Goal: Information Seeking & Learning: Learn about a topic

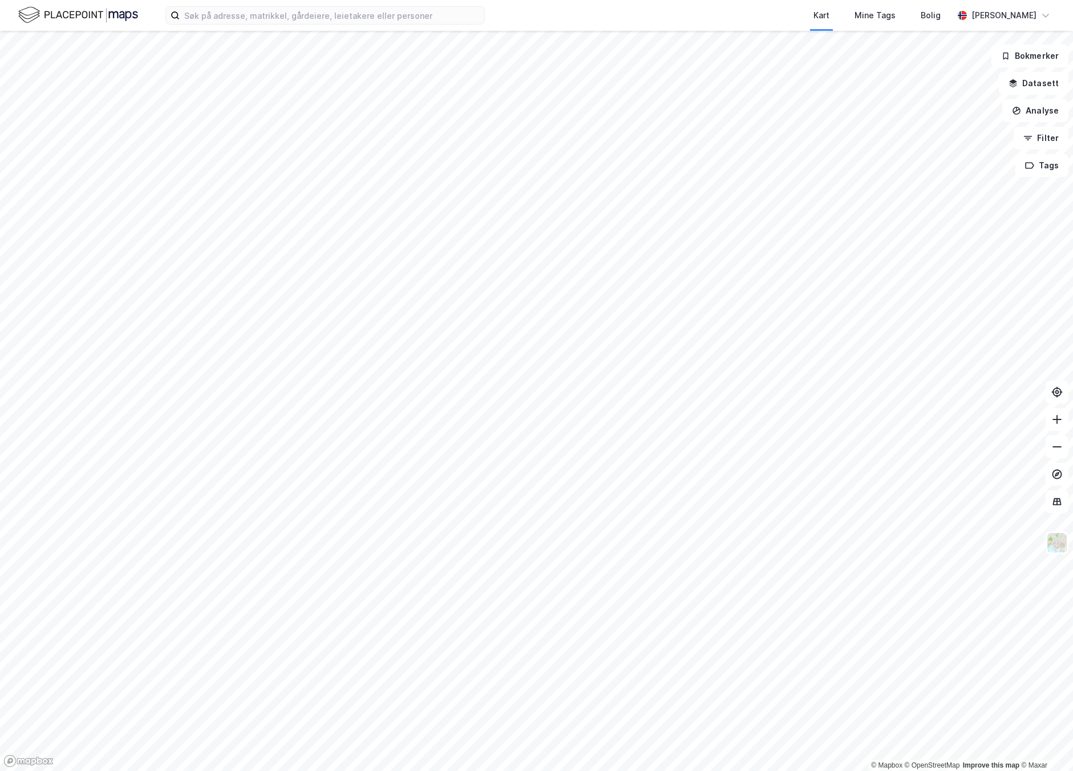
click at [449, 770] on html "Kart Mine Tags Bolig Frode Albretsen © Mapbox © OpenStreetMap Improve this map …" at bounding box center [536, 385] width 1073 height 771
click at [727, 770] on html "Kart Mine Tags Bolig Frode Albretsen © Mapbox © OpenStreetMap Improve this map …" at bounding box center [536, 385] width 1073 height 771
click at [703, 770] on html "Kart Mine Tags Bolig Frode Albretsen © Mapbox © OpenStreetMap Improve this map …" at bounding box center [536, 385] width 1073 height 771
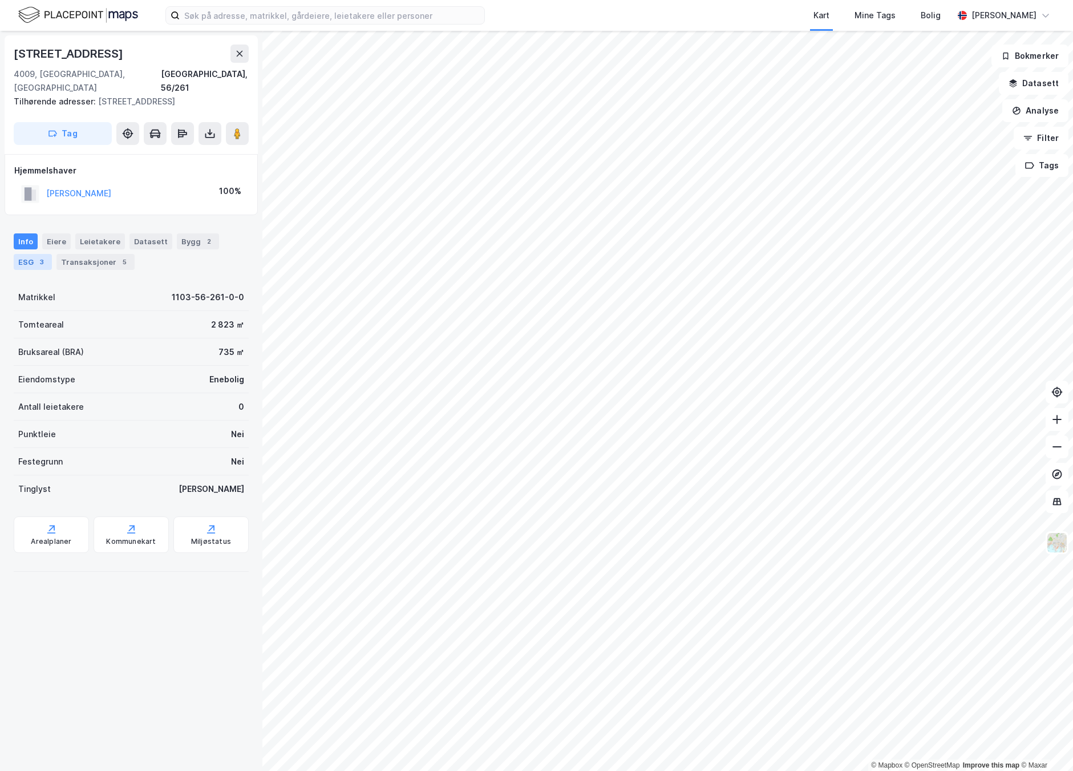
click at [37, 256] on div "3" at bounding box center [41, 261] width 11 height 11
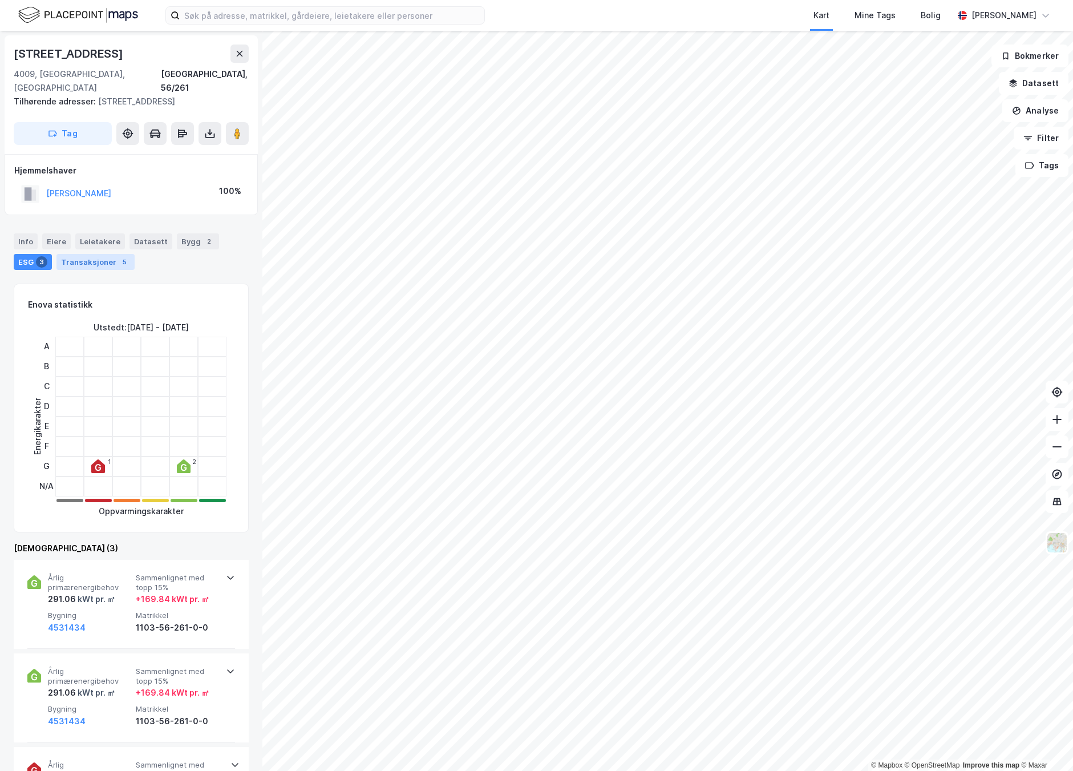
click at [105, 254] on div "Transaksjoner 5" at bounding box center [95, 262] width 78 height 16
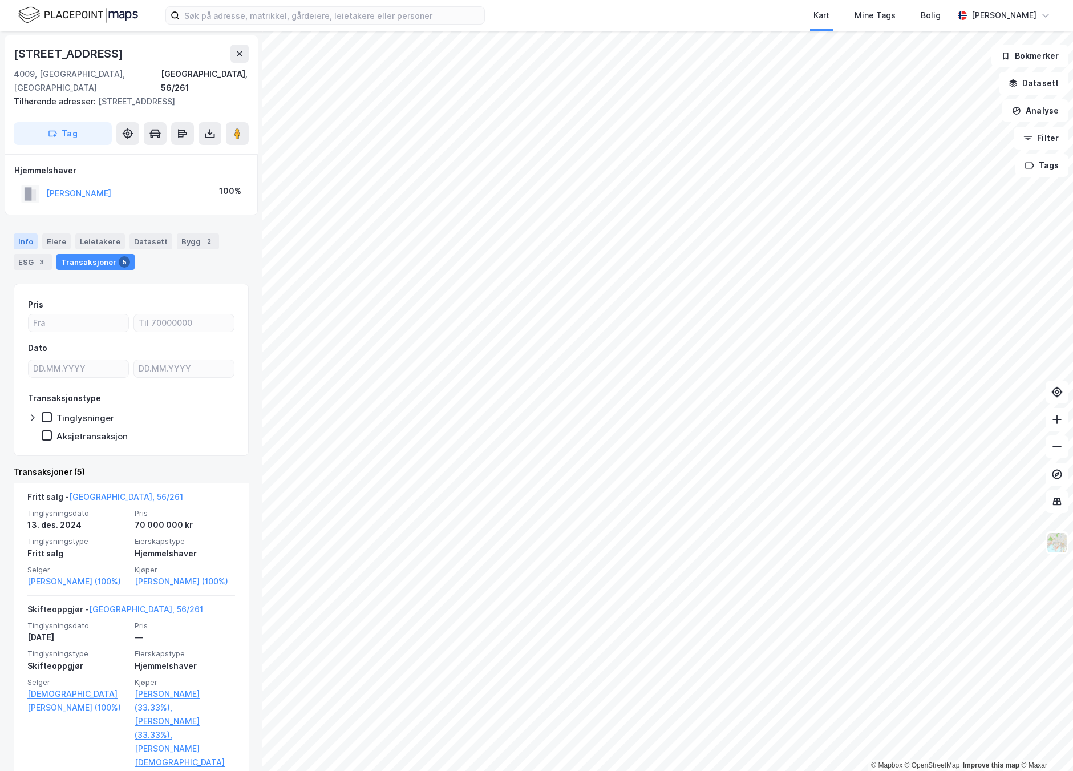
click at [22, 233] on div "Info" at bounding box center [26, 241] width 24 height 16
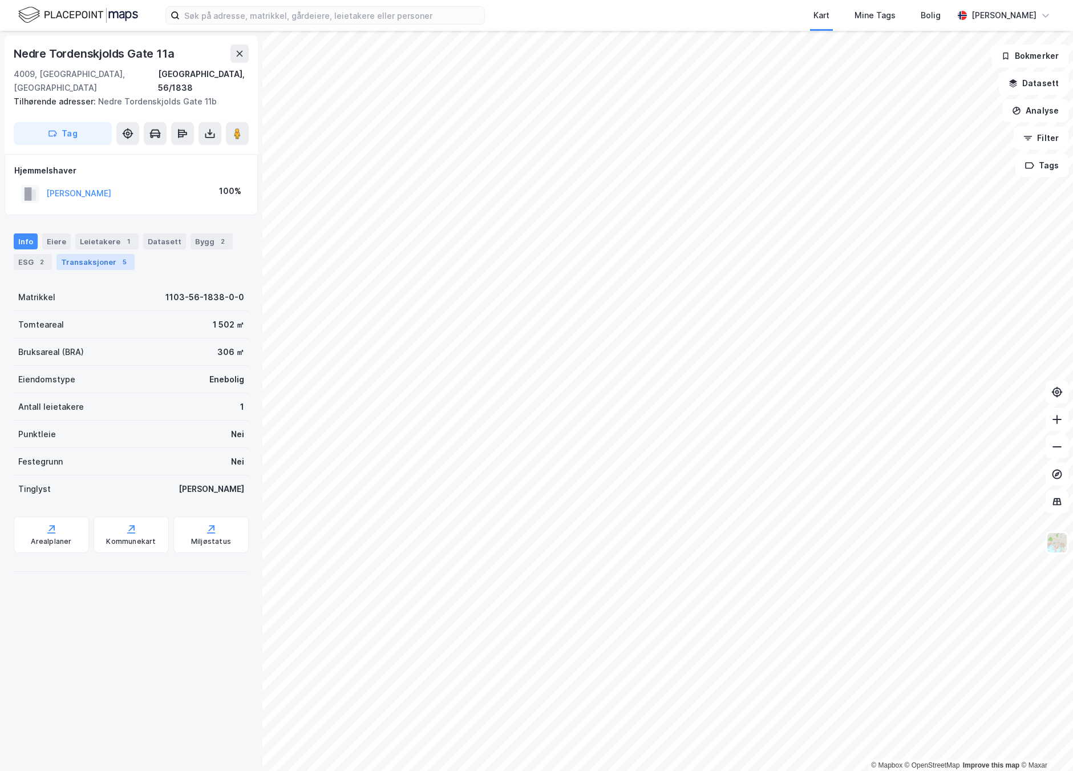
click at [99, 254] on div "Transaksjoner 5" at bounding box center [95, 262] width 78 height 16
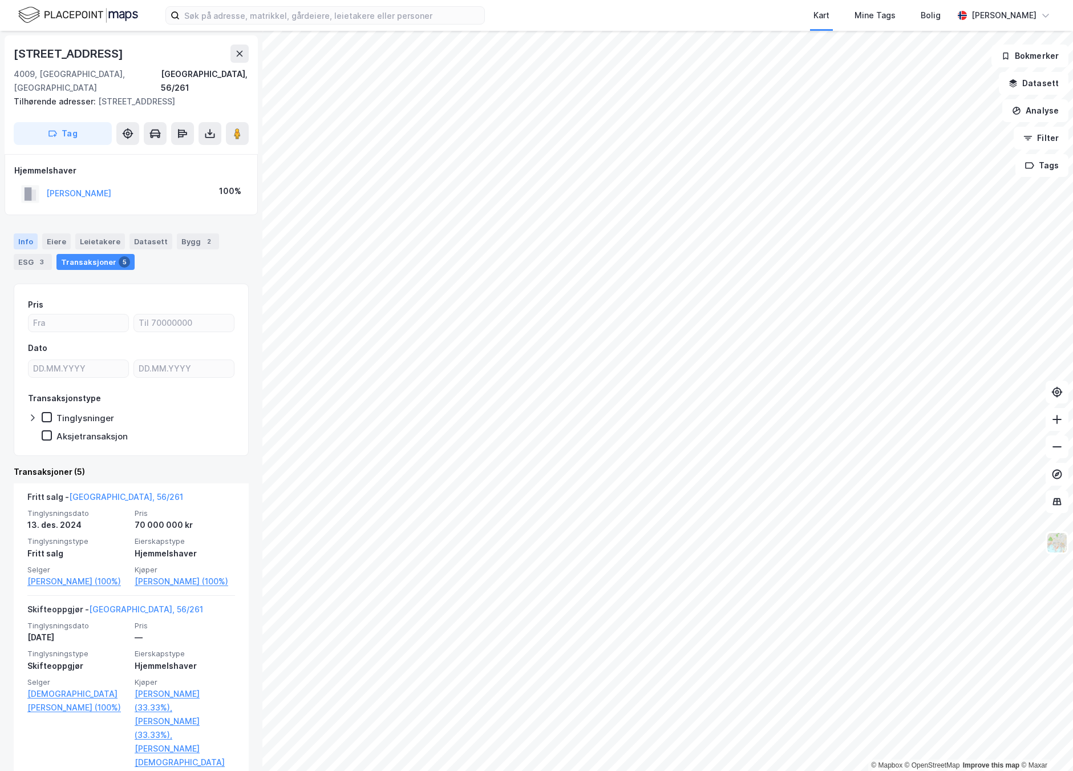
click at [33, 233] on div "Info" at bounding box center [26, 241] width 24 height 16
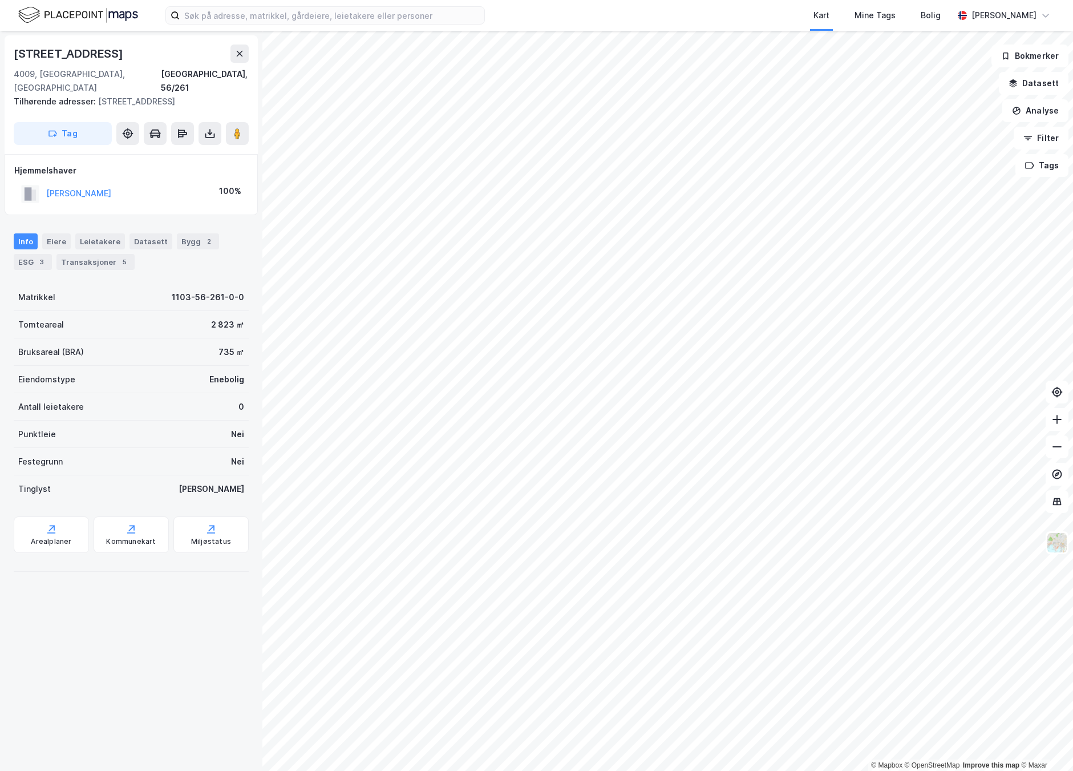
click at [1073, 76] on html "Kart Mine Tags Bolig Frode Albretsen © Mapbox © OpenStreetMap Improve this map …" at bounding box center [536, 385] width 1073 height 771
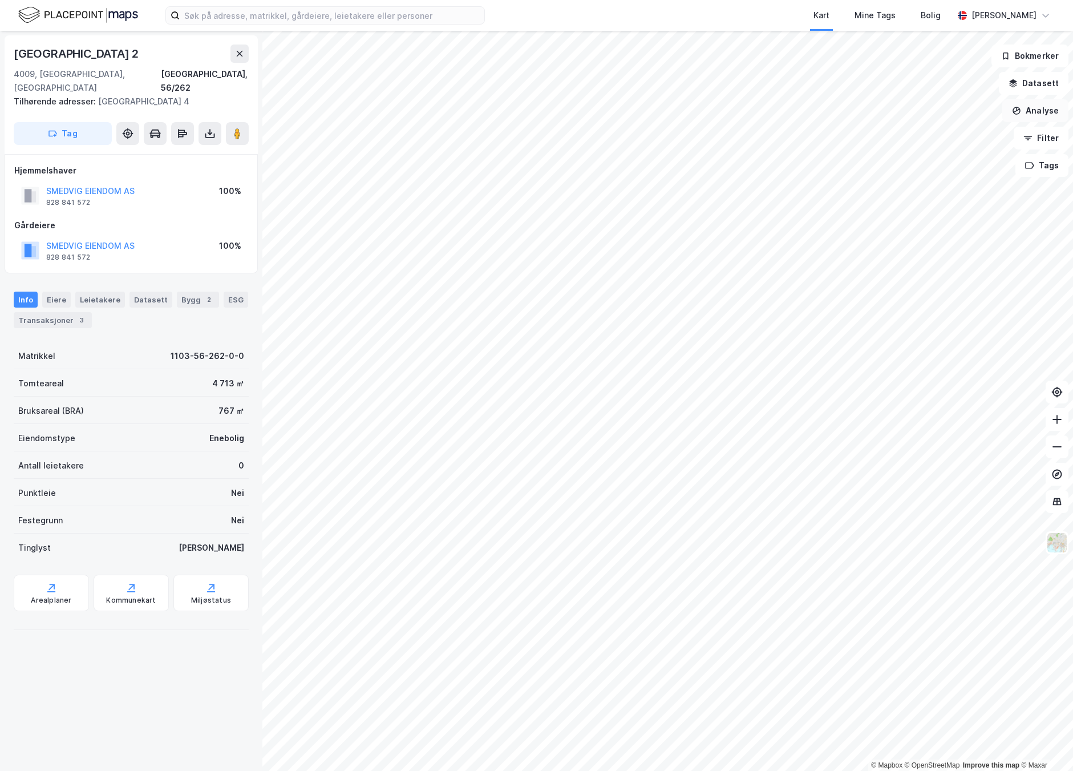
click at [1042, 108] on div "© Mapbox © OpenStreetMap Improve this map © Maxar Dronningens Gate 2 4009, Stav…" at bounding box center [536, 401] width 1073 height 740
click at [187, 596] on div "© Mapbox © OpenStreetMap Improve this map © Maxar Dronningens Gate 2 4009, Stav…" at bounding box center [536, 401] width 1073 height 740
